Goal: Task Accomplishment & Management: Use online tool/utility

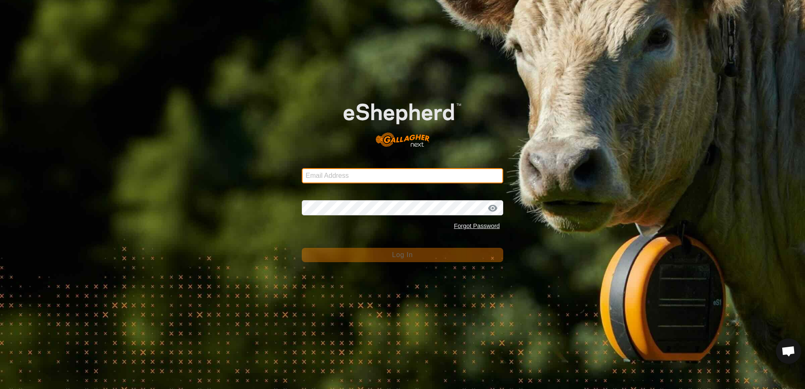
type input "[EMAIL_ADDRESS][DOMAIN_NAME]"
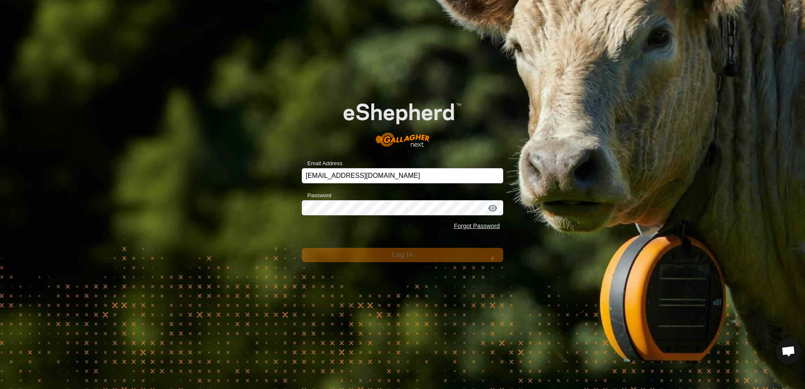
click at [268, 223] on div "Email Address [EMAIL_ADDRESS][DOMAIN_NAME] Password Forgot Password Log In" at bounding box center [402, 194] width 805 height 389
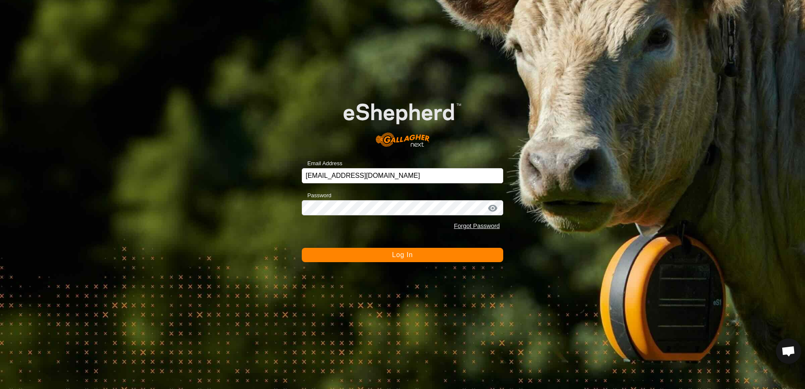
click at [340, 261] on button "Log In" at bounding box center [402, 255] width 201 height 14
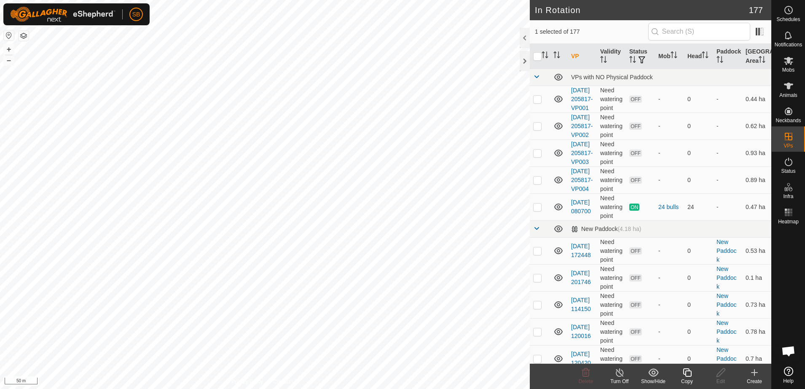
click at [689, 374] on icon at bounding box center [687, 372] width 11 height 10
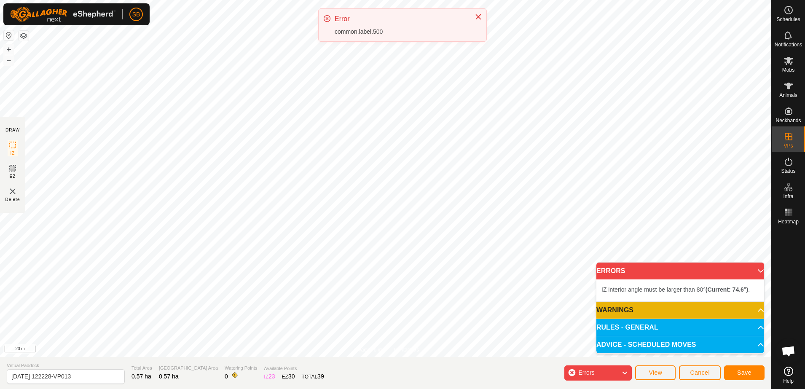
click at [349, 74] on div "SB Schedules Notifications Mobs Animals Neckbands VPs Status Infra Heatmap Help…" at bounding box center [402, 194] width 805 height 389
click at [477, 19] on icon "Close" at bounding box center [478, 16] width 7 height 7
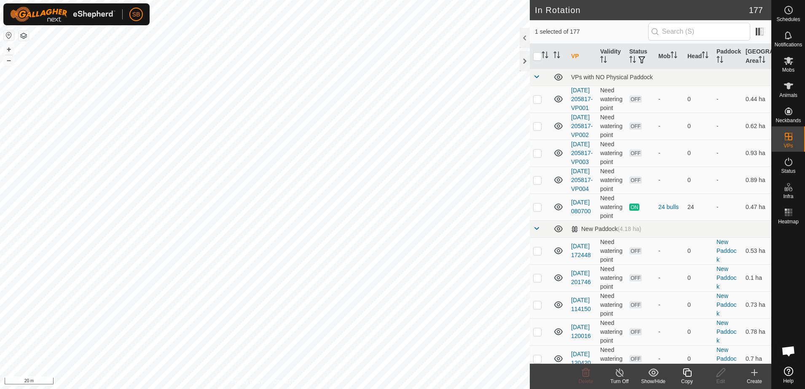
click at [688, 377] on icon at bounding box center [687, 372] width 11 height 10
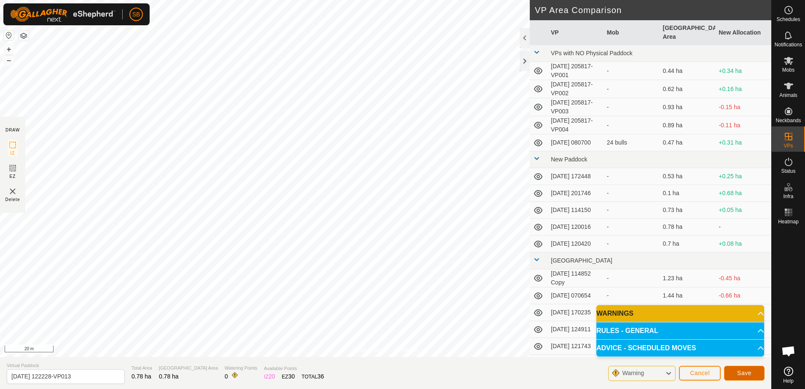
click at [750, 375] on span "Save" at bounding box center [744, 373] width 14 height 7
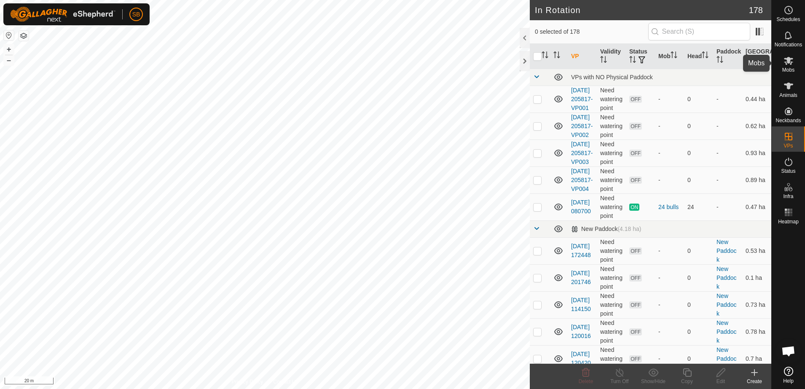
click at [783, 67] on span "Mobs" at bounding box center [788, 69] width 12 height 5
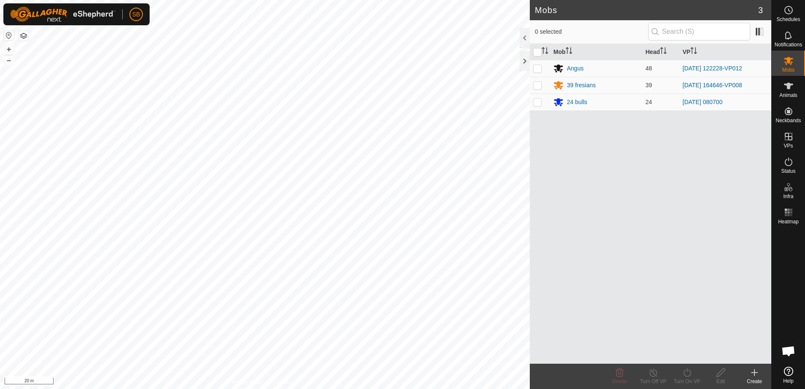
click at [536, 70] on p-checkbox at bounding box center [537, 68] width 8 height 7
checkbox input "true"
click at [694, 375] on turn-on-svg-icon at bounding box center [687, 372] width 34 height 10
click at [686, 354] on link "Now" at bounding box center [711, 354] width 83 height 17
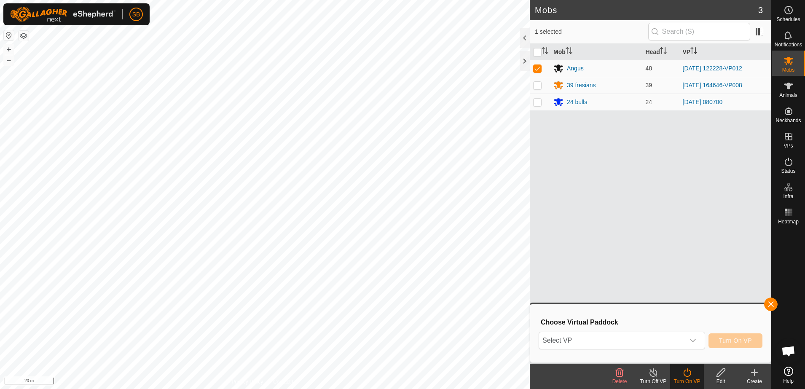
click at [701, 336] on div "dropdown trigger" at bounding box center [692, 340] width 17 height 17
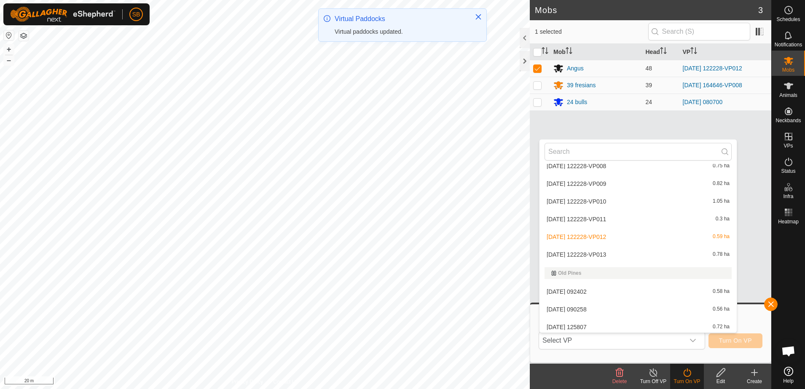
scroll to position [1802, 0]
click at [619, 250] on li "[DATE] 122228-VP013 0.78 ha" at bounding box center [637, 251] width 197 height 17
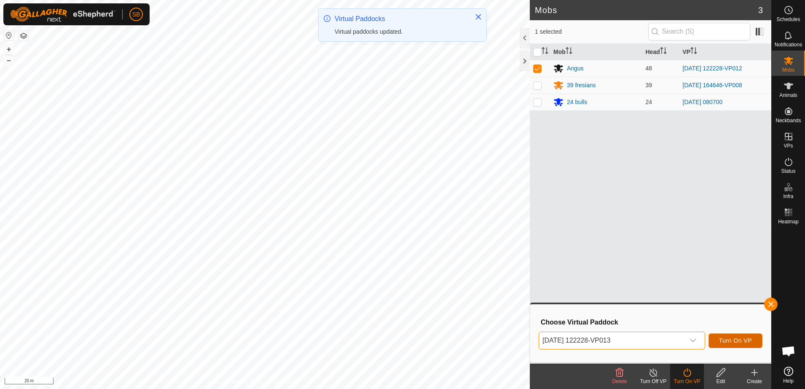
click at [730, 343] on span "Turn On VP" at bounding box center [735, 340] width 33 height 7
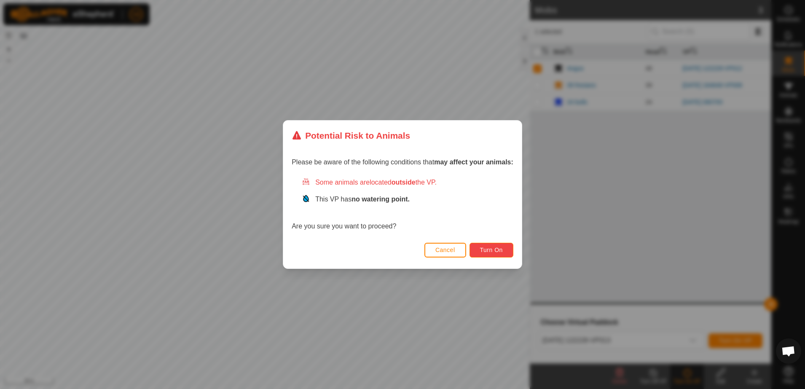
click at [492, 249] on span "Turn On" at bounding box center [491, 250] width 23 height 7
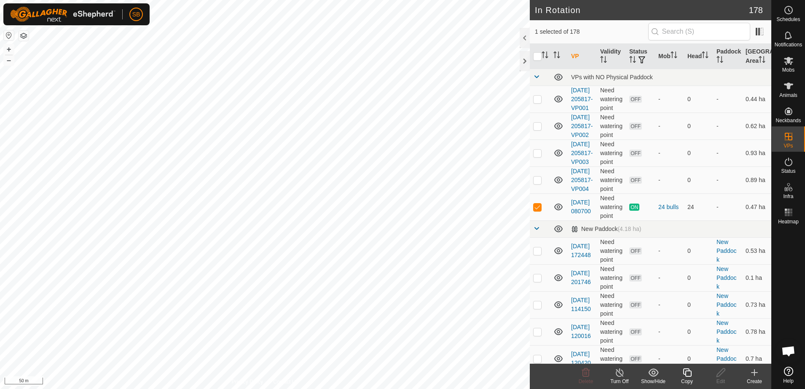
click at [689, 374] on icon at bounding box center [687, 372] width 11 height 10
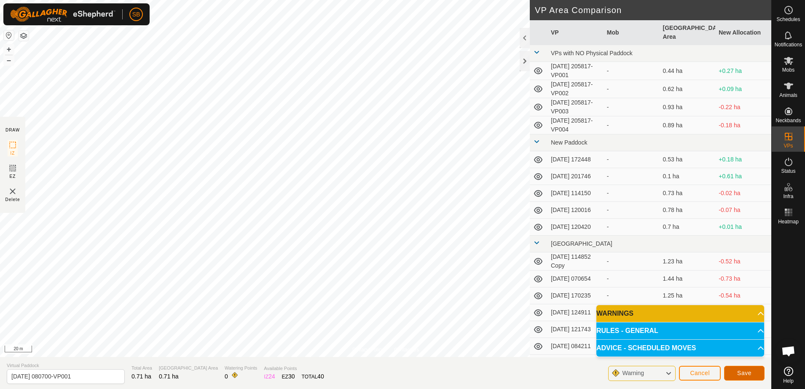
click at [743, 373] on span "Save" at bounding box center [744, 373] width 14 height 7
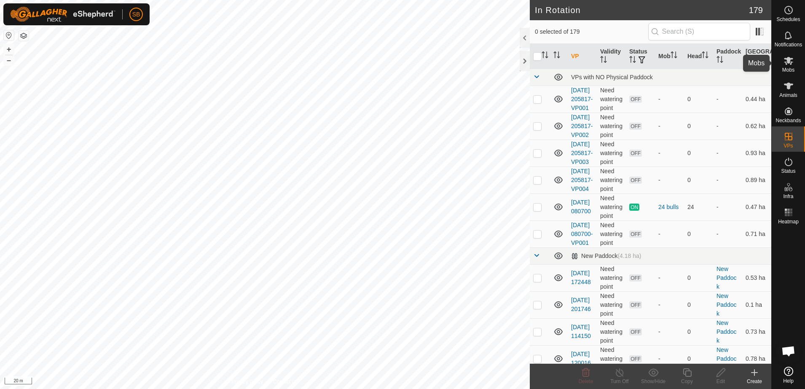
click at [788, 61] on icon at bounding box center [788, 61] width 9 height 8
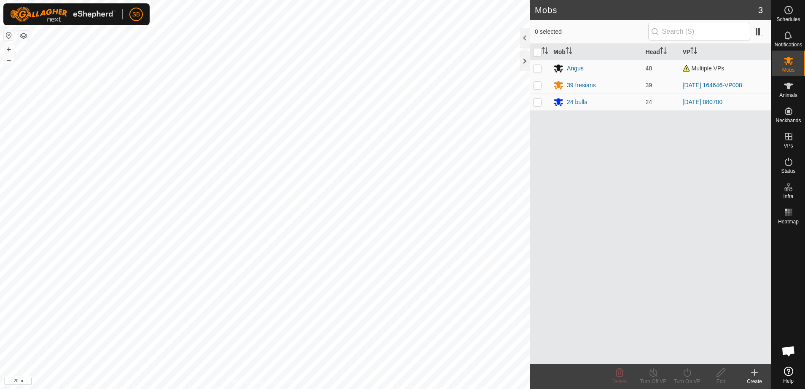
click at [540, 101] on p-checkbox at bounding box center [537, 102] width 8 height 7
checkbox input "true"
click at [690, 376] on icon at bounding box center [687, 372] width 11 height 10
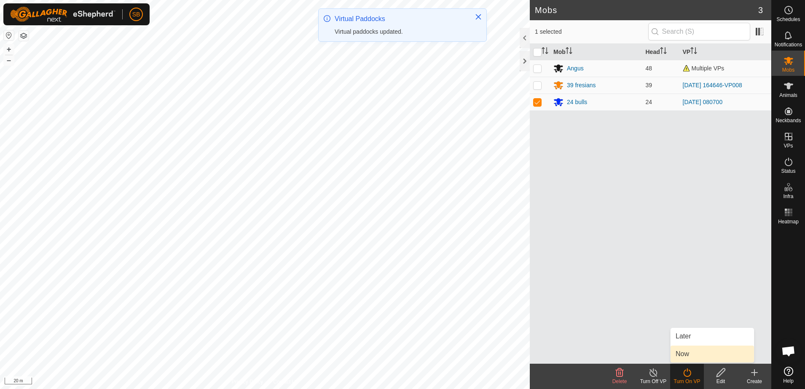
click at [694, 354] on link "Now" at bounding box center [711, 354] width 83 height 17
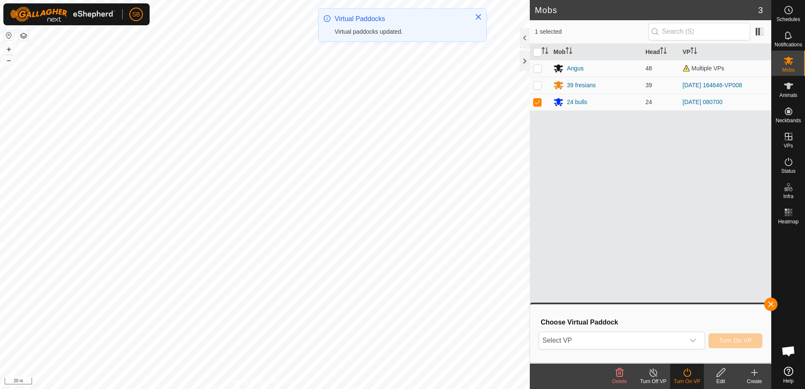
click at [688, 339] on div "dropdown trigger" at bounding box center [692, 340] width 17 height 17
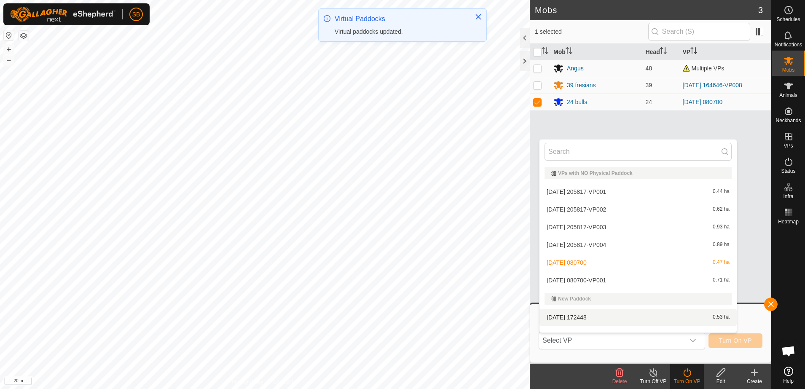
scroll to position [11, 0]
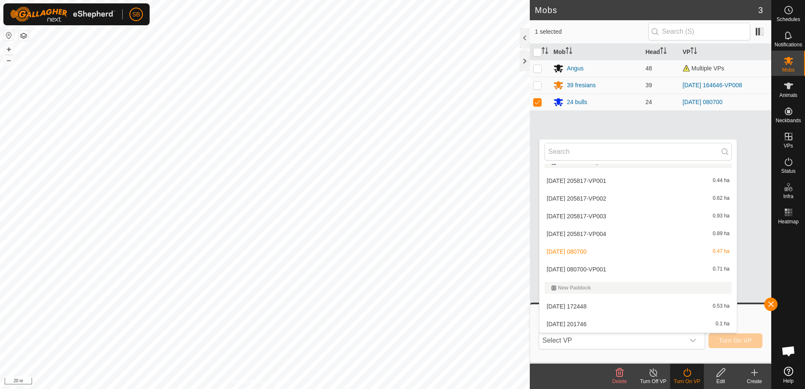
click at [602, 268] on li "[DATE] 080700-VP001 0.71 ha" at bounding box center [637, 269] width 197 height 17
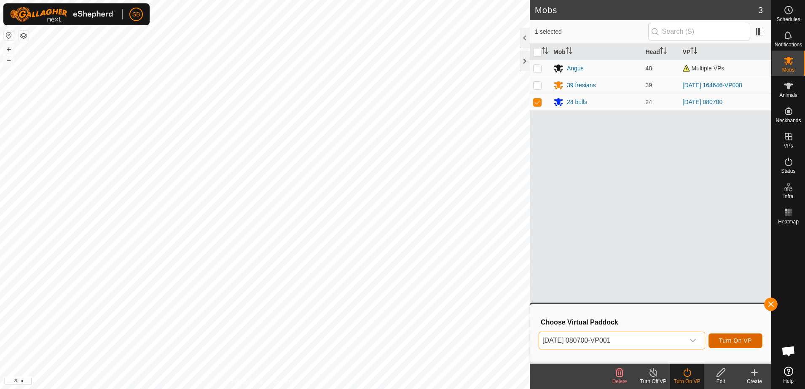
click at [720, 345] on button "Turn On VP" at bounding box center [735, 340] width 54 height 15
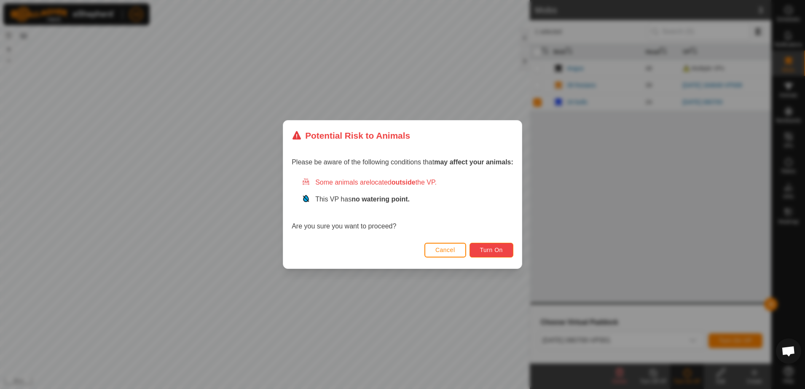
click at [496, 250] on span "Turn On" at bounding box center [491, 250] width 23 height 7
